Goal: Task Accomplishment & Management: Complete application form

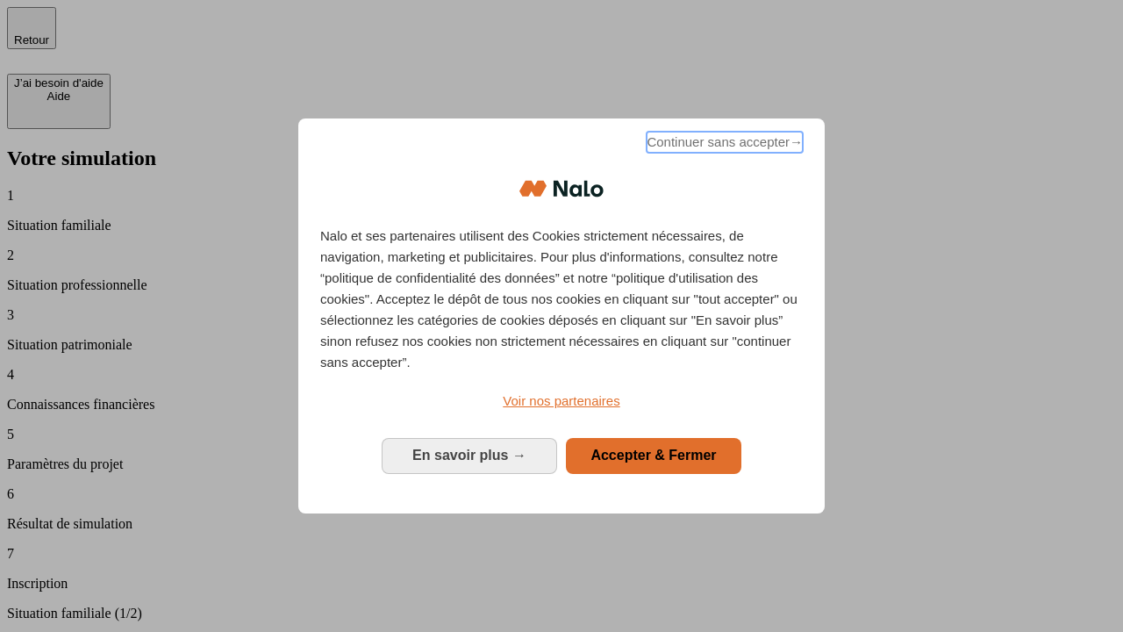
click at [723, 145] on span "Continuer sans accepter →" at bounding box center [725, 142] width 156 height 21
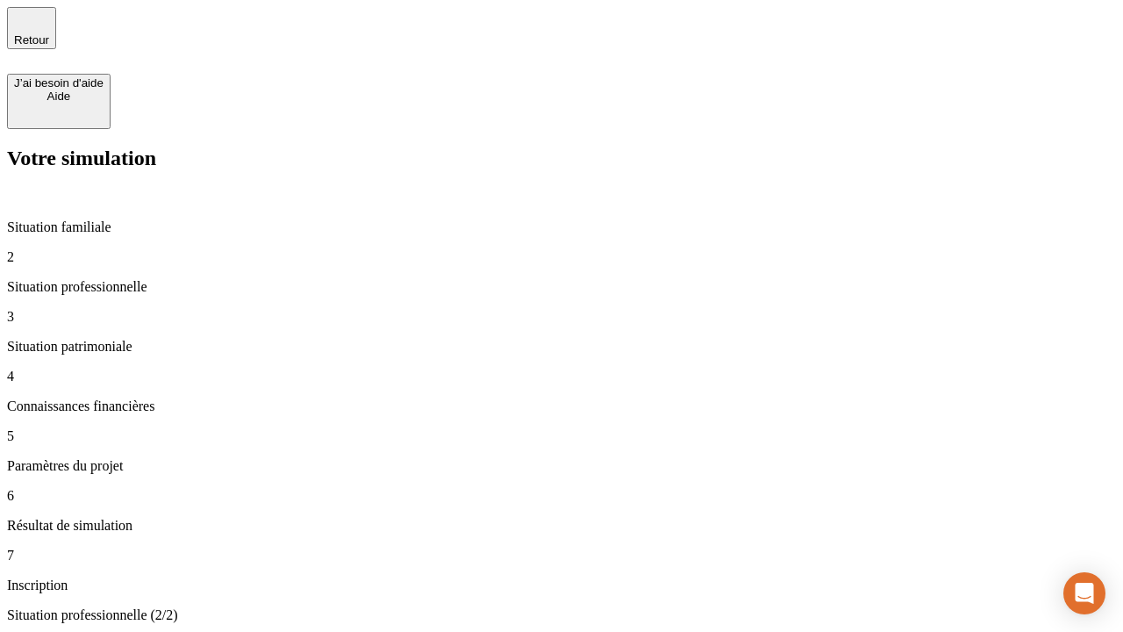
type input "30 000"
type input "40 000"
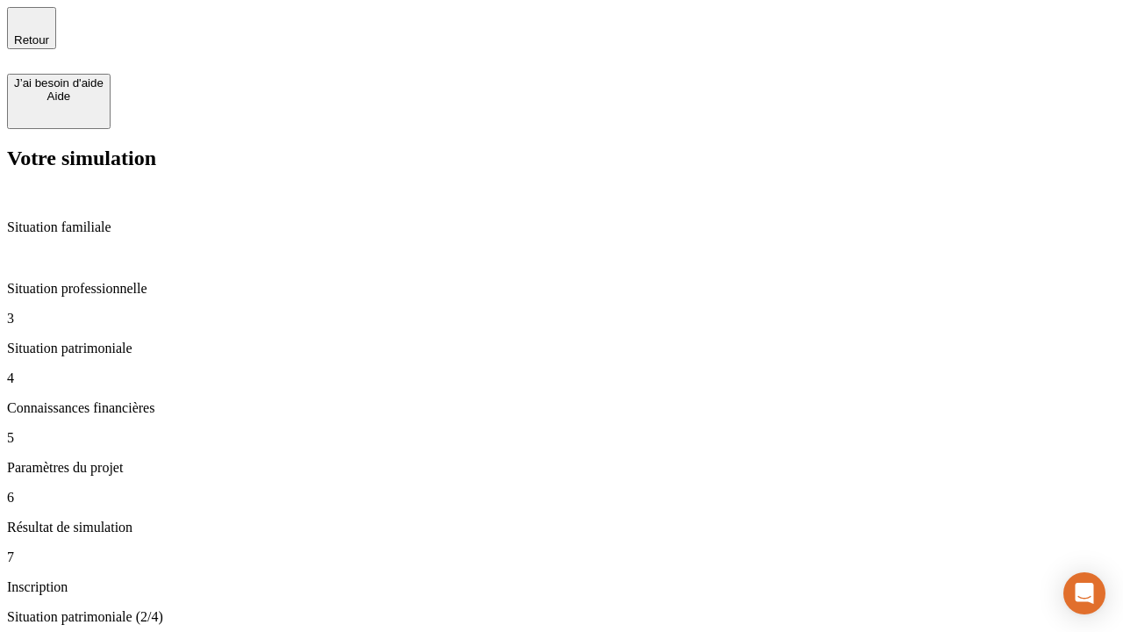
type input "1 100"
type input "20"
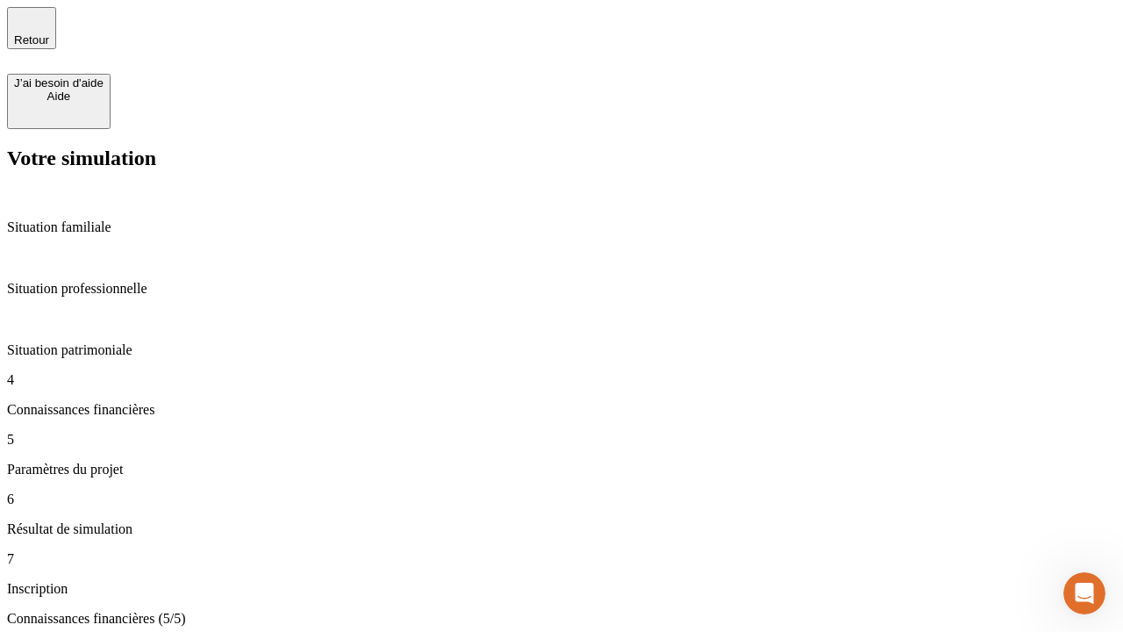
type input "40"
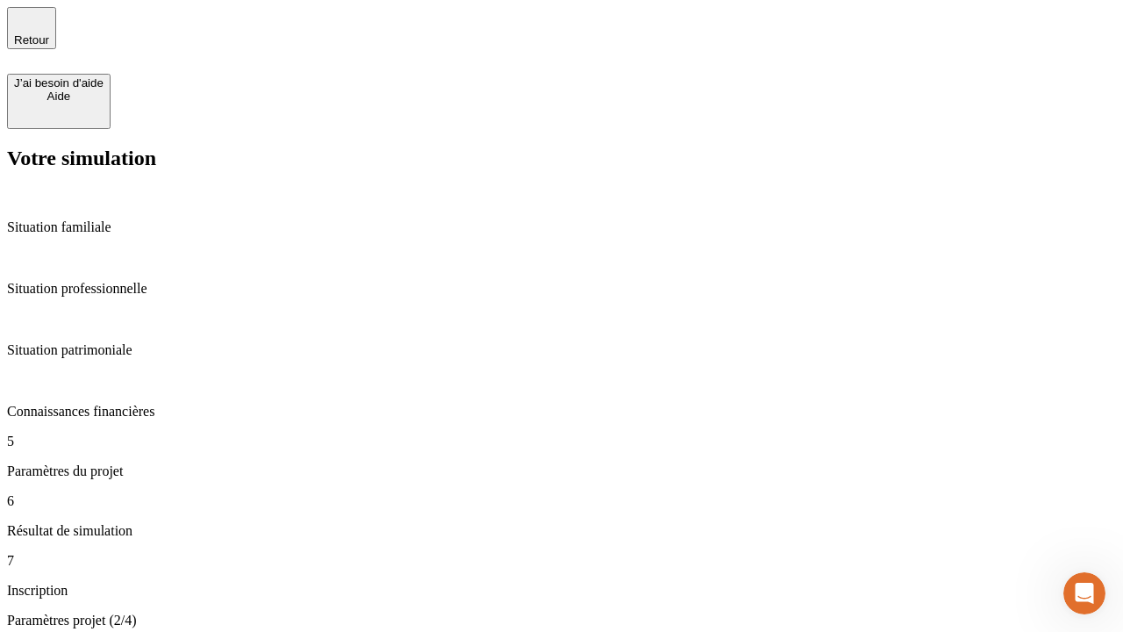
type input "62"
type input "50 000"
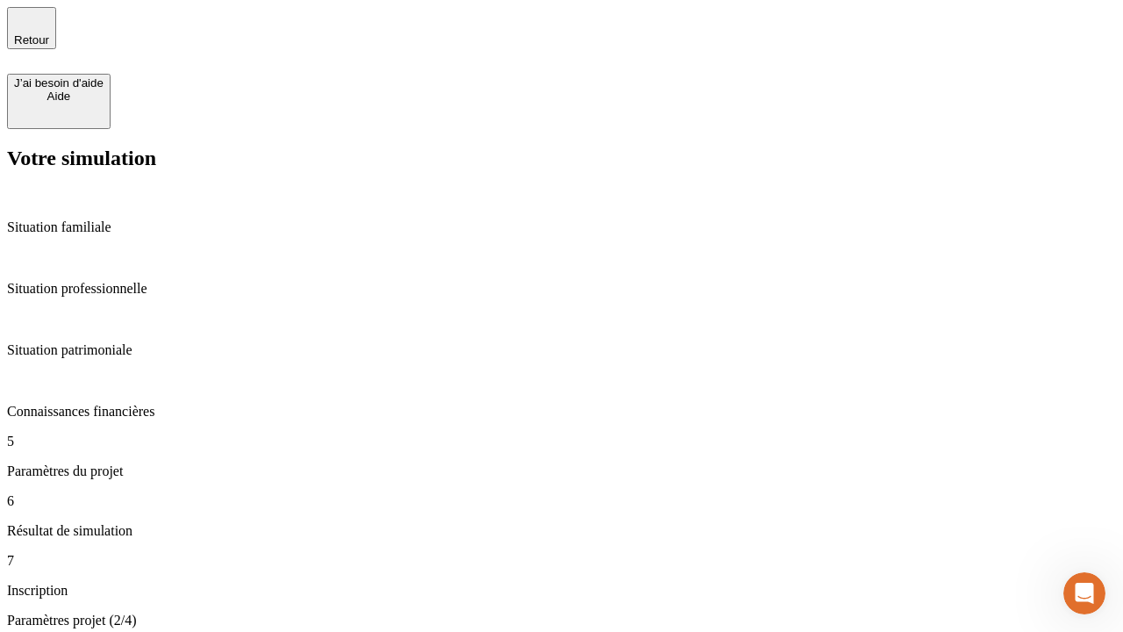
type input "640"
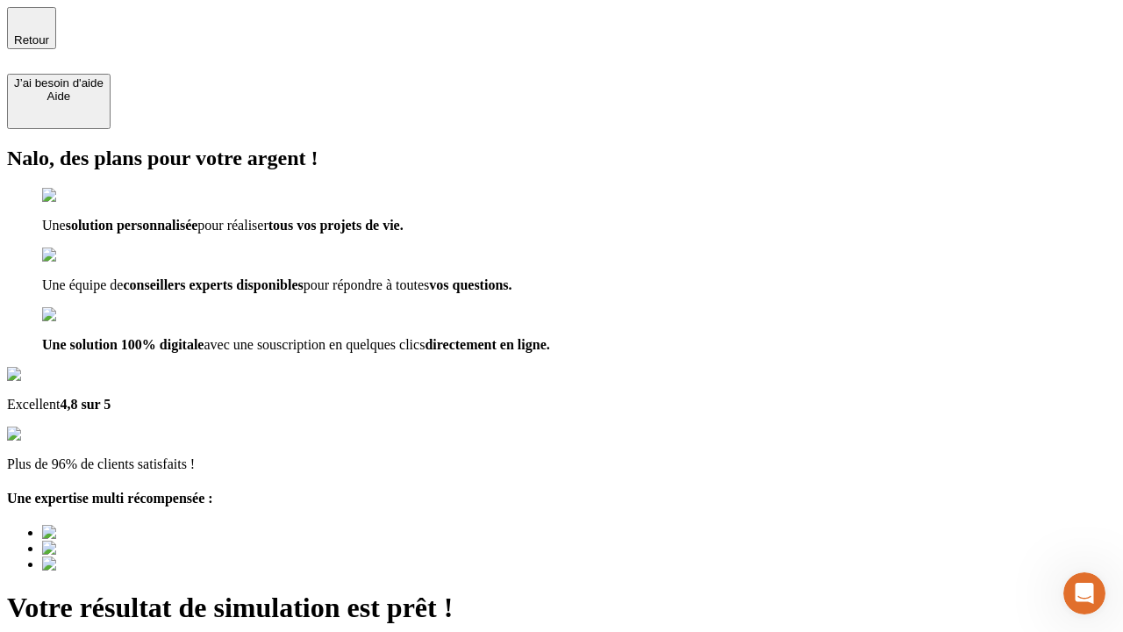
type input "[EMAIL_ADDRESS][DOMAIN_NAME]"
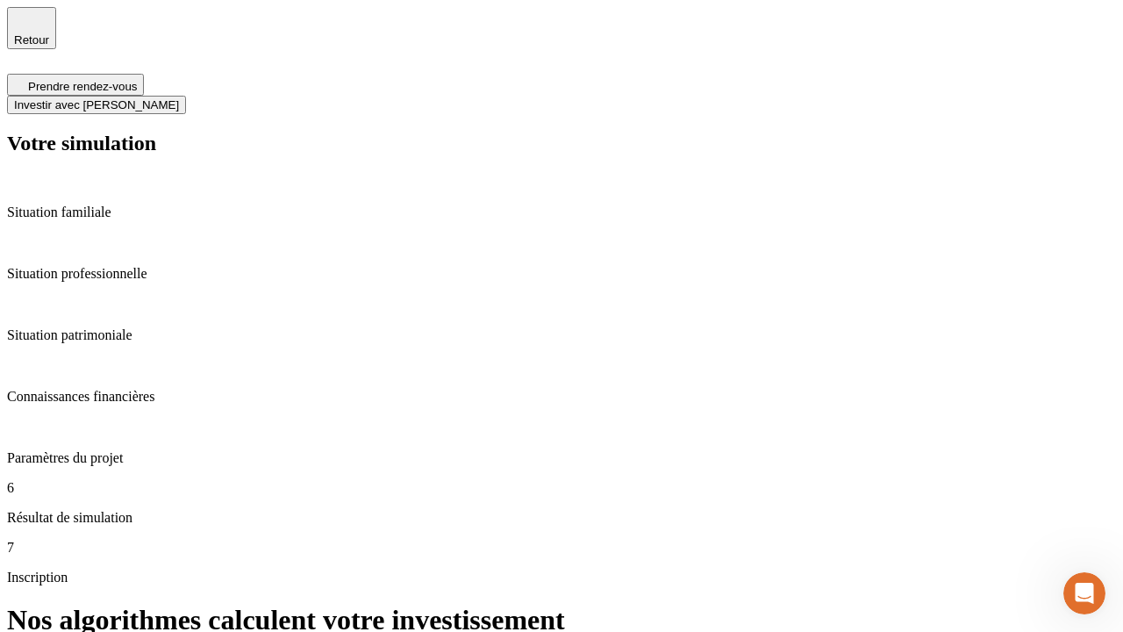
click at [179, 98] on span "Investir avec [PERSON_NAME]" at bounding box center [96, 104] width 165 height 13
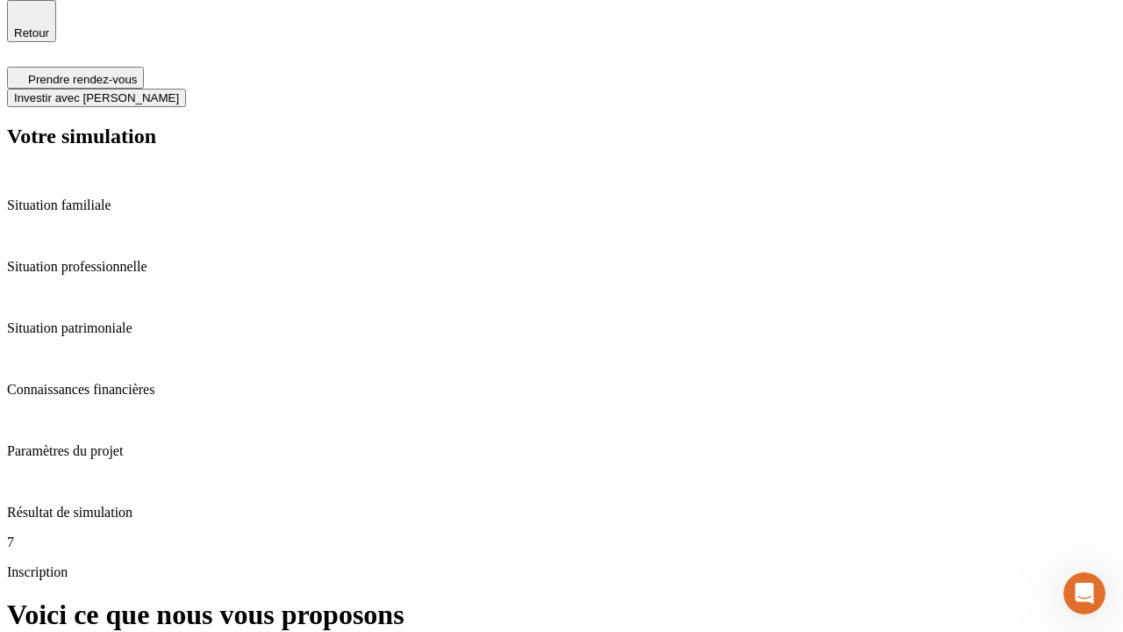
scroll to position [5, 0]
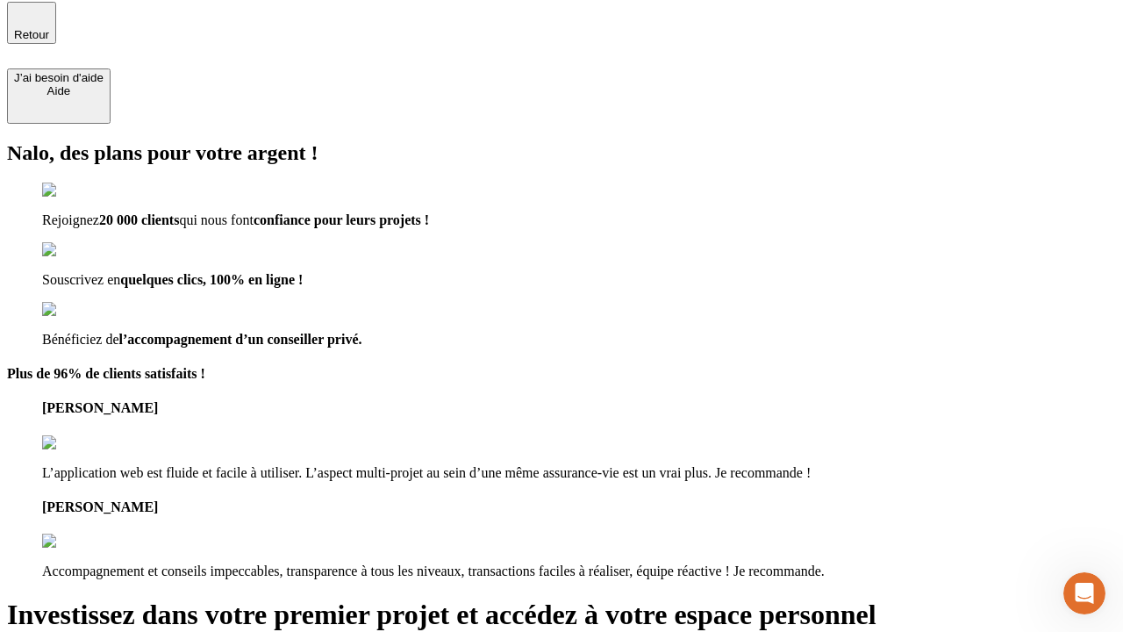
type input "[PERSON_NAME][EMAIL_ADDRESS][DOMAIN_NAME]"
